Goal: Check status: Check status

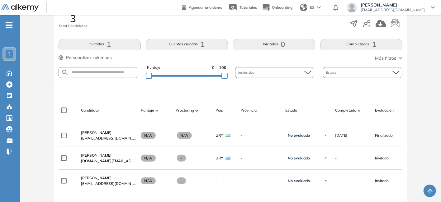
scroll to position [125, 0]
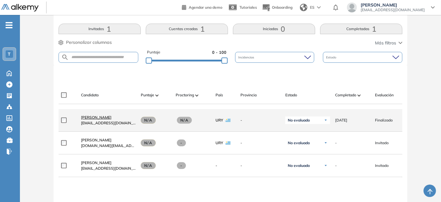
click at [111, 120] on span "[PERSON_NAME]" at bounding box center [96, 117] width 31 height 5
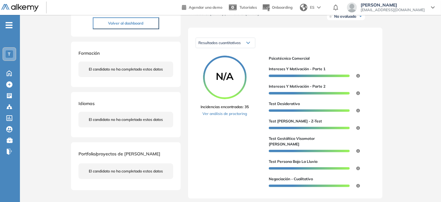
scroll to position [83, 0]
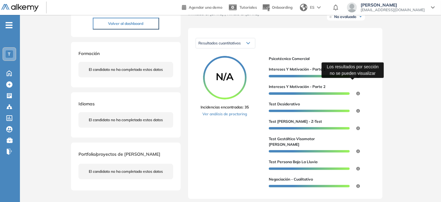
click at [357, 78] on icon at bounding box center [358, 76] width 4 height 4
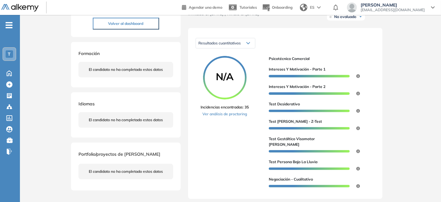
click at [290, 78] on div at bounding box center [309, 76] width 81 height 2
click at [291, 72] on span "Intereses y Motivación - Parte 1" at bounding box center [297, 70] width 57 height 6
click at [291, 95] on div at bounding box center [309, 93] width 81 height 2
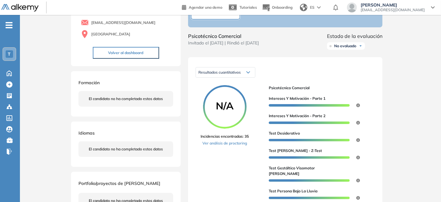
scroll to position [52, 0]
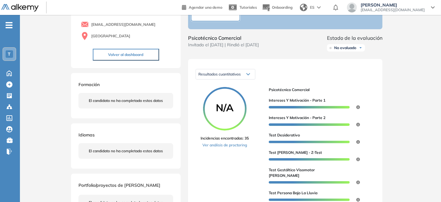
click at [225, 104] on circle at bounding box center [225, 109] width 42 height 42
click at [222, 148] on link "Ver análisis de proctoring" at bounding box center [225, 146] width 48 height 6
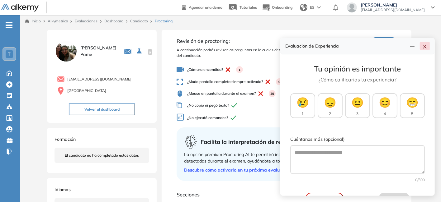
click at [425, 47] on icon "close" at bounding box center [424, 47] width 3 height 4
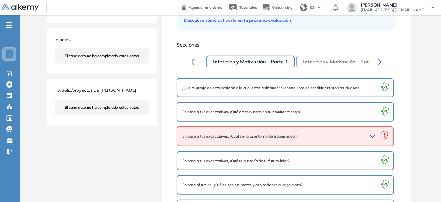
scroll to position [156, 0]
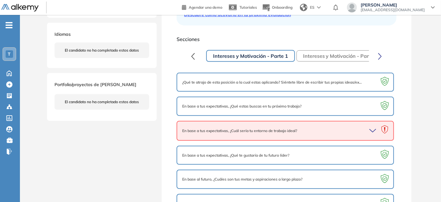
click at [373, 129] on icon "button" at bounding box center [373, 131] width 9 height 9
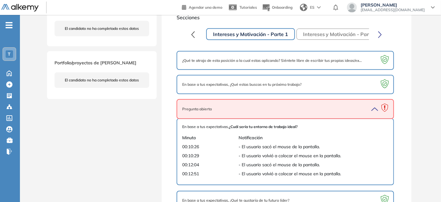
scroll to position [187, 0]
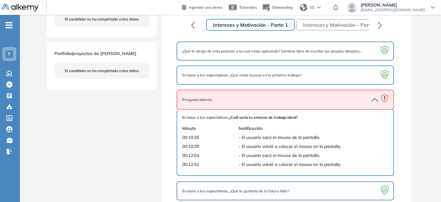
click at [375, 99] on icon "button" at bounding box center [375, 100] width 6 height 3
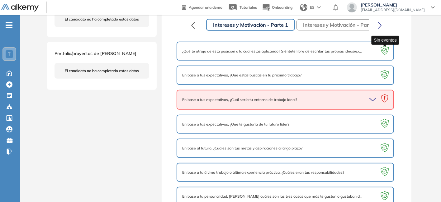
click at [381, 50] on icon at bounding box center [385, 51] width 12 height 12
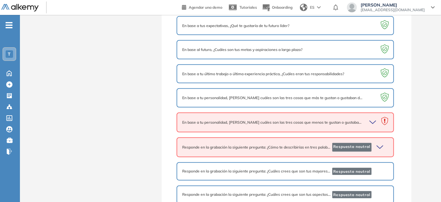
scroll to position [343, 0]
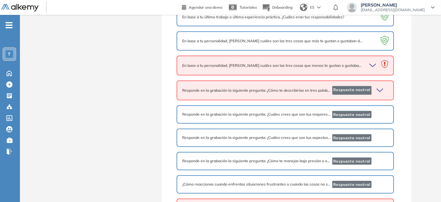
click at [379, 86] on icon "button" at bounding box center [380, 90] width 9 height 9
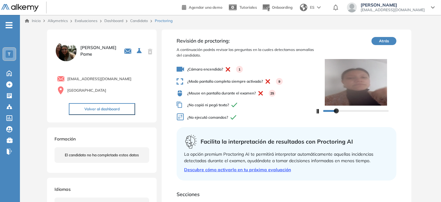
scroll to position [0, 0]
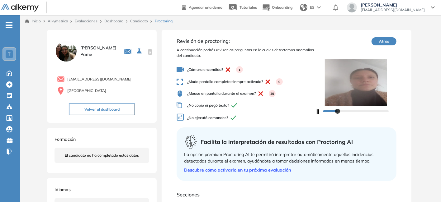
click at [390, 39] on button "Atrás" at bounding box center [384, 41] width 25 height 8
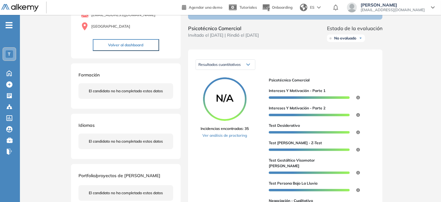
scroll to position [93, 0]
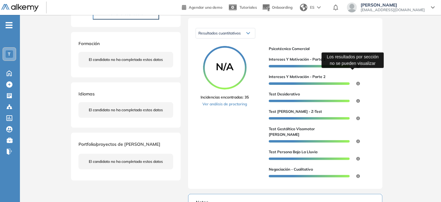
click at [358, 68] on icon at bounding box center [358, 66] width 4 height 4
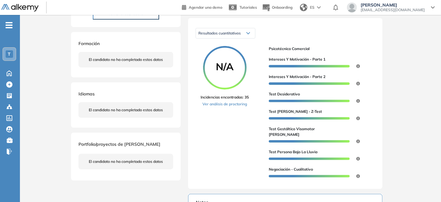
click at [323, 68] on div at bounding box center [309, 66] width 81 height 2
click at [314, 62] on span "Intereses y Motivación - Parte 1" at bounding box center [297, 60] width 57 height 6
click at [302, 80] on span "Intereses y Motivación - Parte 2" at bounding box center [297, 77] width 57 height 6
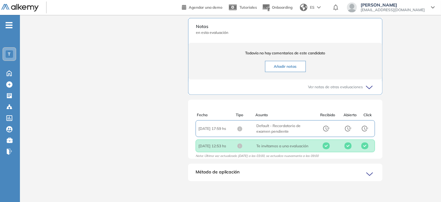
scroll to position [270, 0]
click at [368, 174] on icon at bounding box center [370, 174] width 9 height 9
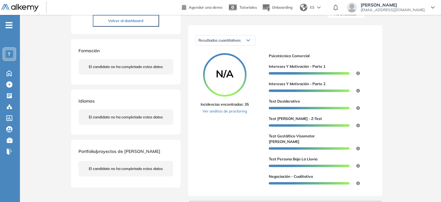
scroll to position [83, 0]
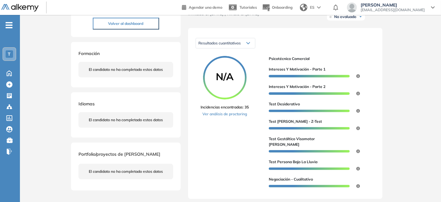
click at [308, 72] on span "Intereses y Motivación - Parte 1" at bounding box center [297, 70] width 57 height 6
click at [315, 90] on span "Intereses y Motivación - Parte 2" at bounding box center [297, 87] width 57 height 6
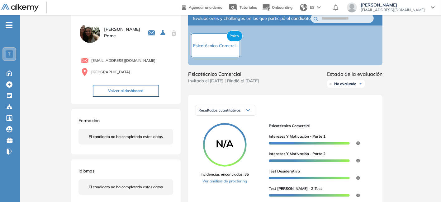
scroll to position [0, 0]
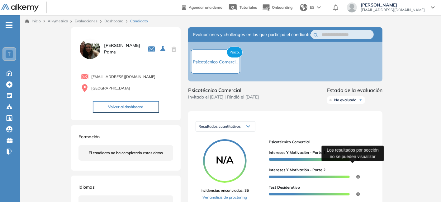
click at [356, 162] on span at bounding box center [352, 160] width 7 height 4
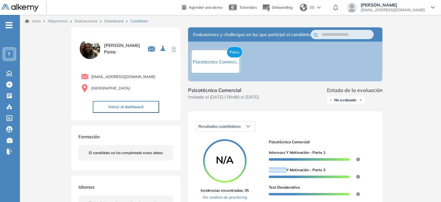
click at [114, 22] on link "Dashboard" at bounding box center [113, 21] width 19 height 5
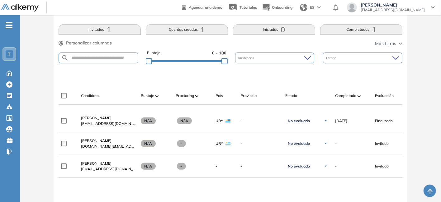
scroll to position [125, 0]
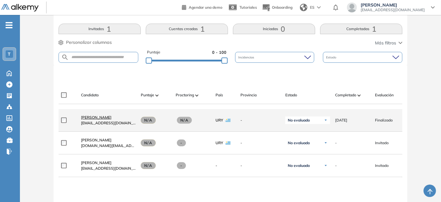
click at [111, 118] on span "[PERSON_NAME]" at bounding box center [96, 117] width 31 height 5
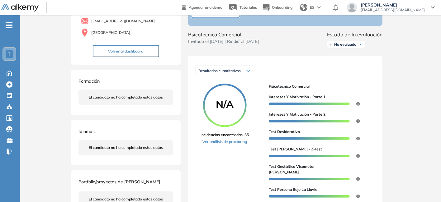
scroll to position [62, 0]
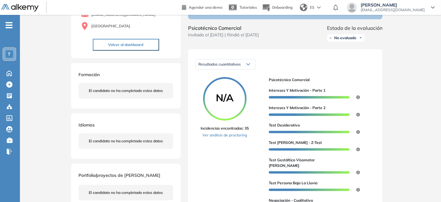
click at [300, 151] on div at bounding box center [309, 150] width 81 height 2
click at [353, 32] on span "Estado de la evaluación" at bounding box center [354, 27] width 55 height 7
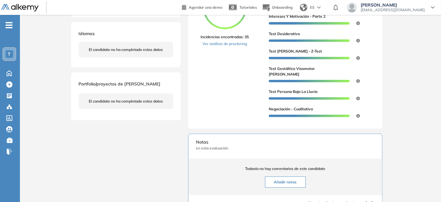
scroll to position [156, 0]
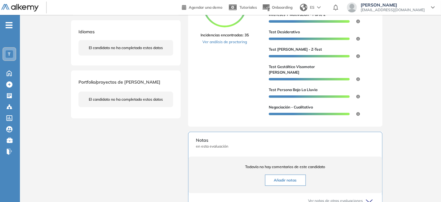
click at [312, 118] on div "Psicotécnico Comercial Intereses y Motivación - Parte 1 Intereses y Motivación …" at bounding box center [319, 52] width 101 height 136
click at [312, 113] on div at bounding box center [309, 114] width 81 height 2
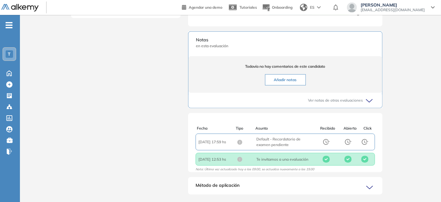
scroll to position [270, 0]
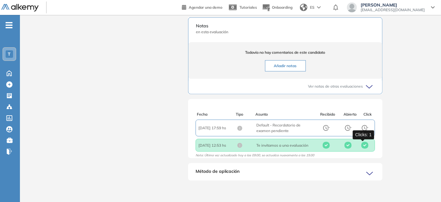
click at [364, 145] on icon at bounding box center [365, 146] width 2 height 2
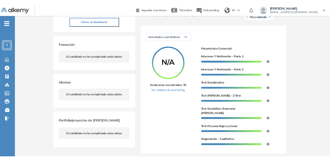
scroll to position [0, 0]
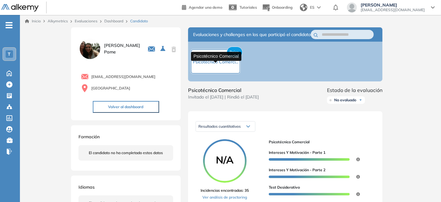
click at [232, 65] on span "Psicotécnico Comerci..." at bounding box center [215, 62] width 45 height 6
click at [238, 56] on span "Psico." at bounding box center [235, 52] width 16 height 11
click at [235, 65] on span "Psicotécnico Comerci..." at bounding box center [215, 62] width 45 height 6
click at [303, 59] on div "Psico. Psicotécnico Comerci..." at bounding box center [285, 62] width 194 height 40
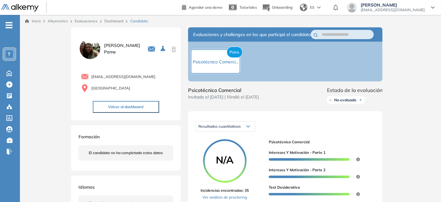
click at [364, 104] on div "No evaluado" at bounding box center [346, 100] width 38 height 7
click at [356, 80] on div "Psico. Psicotécnico Comerci..." at bounding box center [285, 62] width 194 height 40
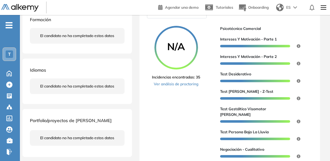
scroll to position [125, 0]
